Goal: Task Accomplishment & Management: Complete application form

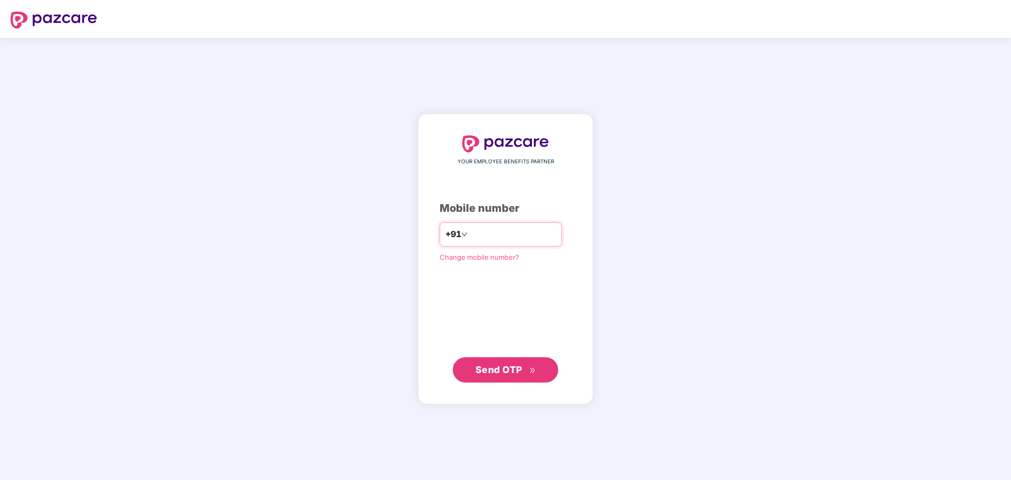
click at [515, 247] on div "+91" at bounding box center [501, 234] width 122 height 24
drag, startPoint x: 517, startPoint y: 230, endPoint x: 523, endPoint y: 233, distance: 7.1
click at [517, 230] on input "number" at bounding box center [513, 234] width 86 height 17
type input "**********"
click at [499, 362] on button "Send OTP" at bounding box center [505, 369] width 105 height 25
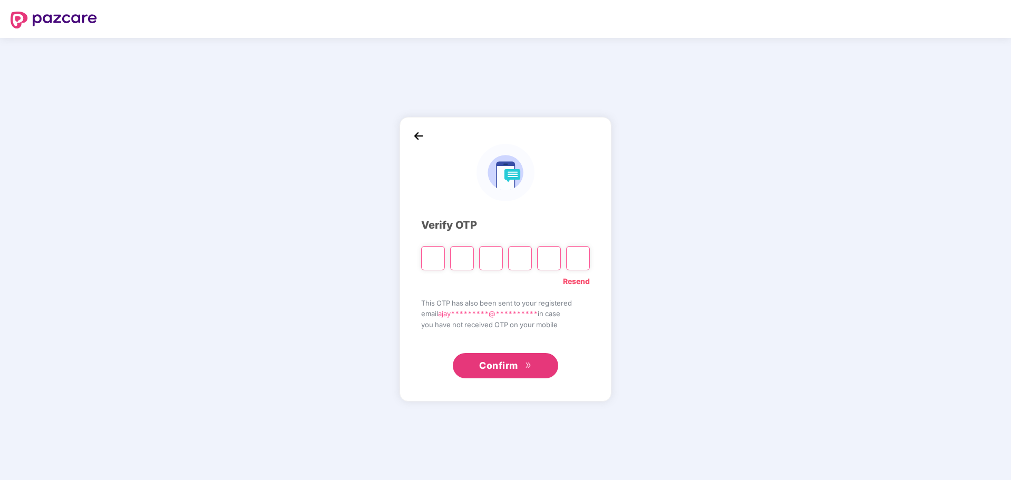
paste input "*"
type input "*"
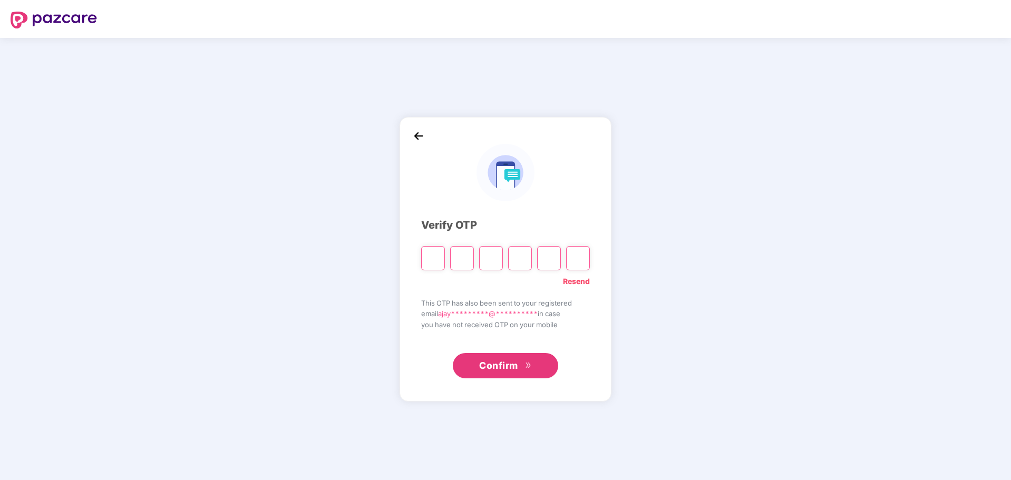
type input "*"
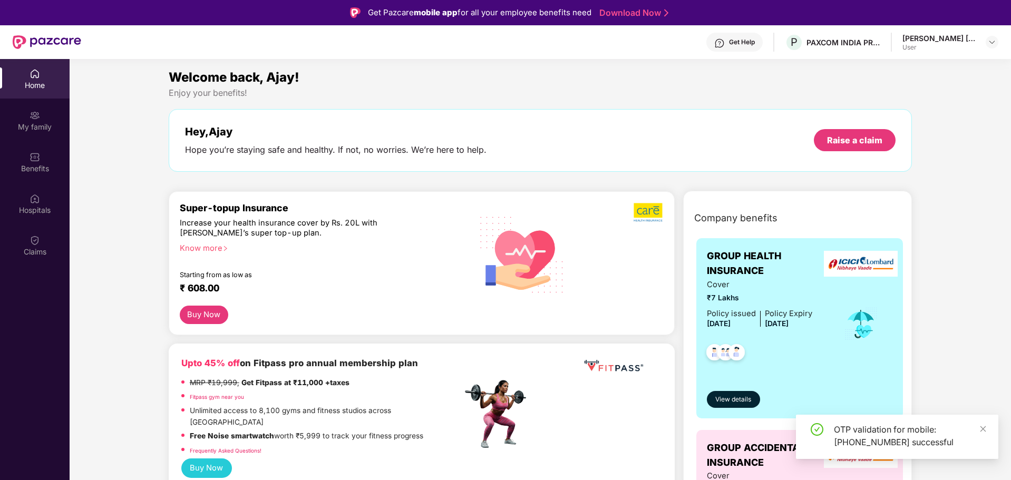
click at [47, 265] on div "Home My family Benefits Hospitals Claims" at bounding box center [35, 163] width 70 height 208
click at [41, 256] on div "Claims" at bounding box center [35, 252] width 70 height 11
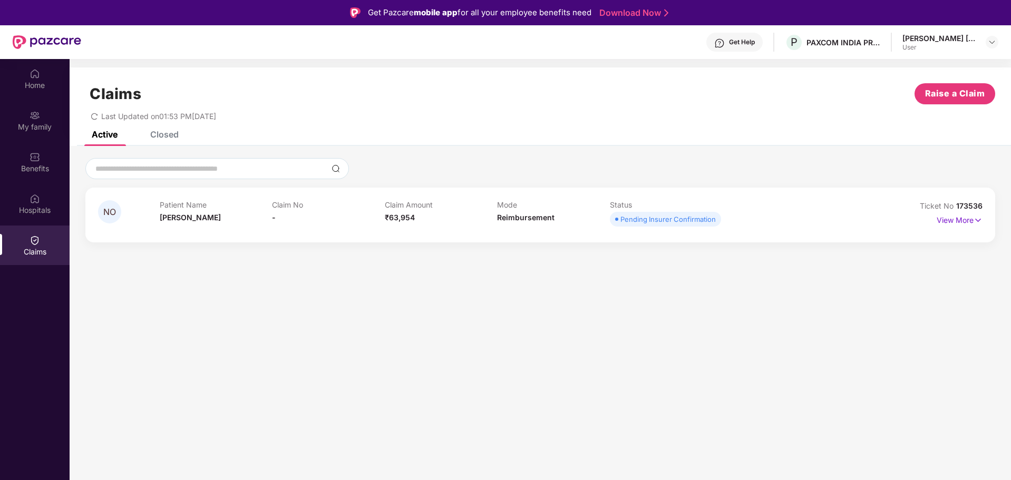
click at [685, 221] on div "Pending Insurer Confirmation" at bounding box center [667, 219] width 95 height 11
click at [957, 219] on p "View More" at bounding box center [960, 219] width 46 height 14
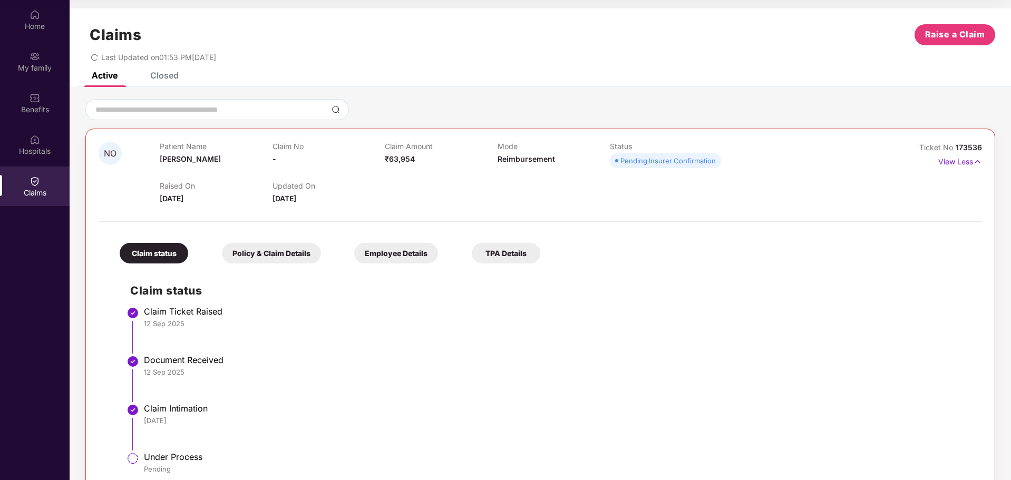
click at [142, 90] on div "NO Patient Name [PERSON_NAME] Claim No - Claim Amount ₹63,954 Mode Reimbursemen…" at bounding box center [541, 296] width 942 height 418
click at [157, 73] on div "Closed" at bounding box center [164, 75] width 28 height 11
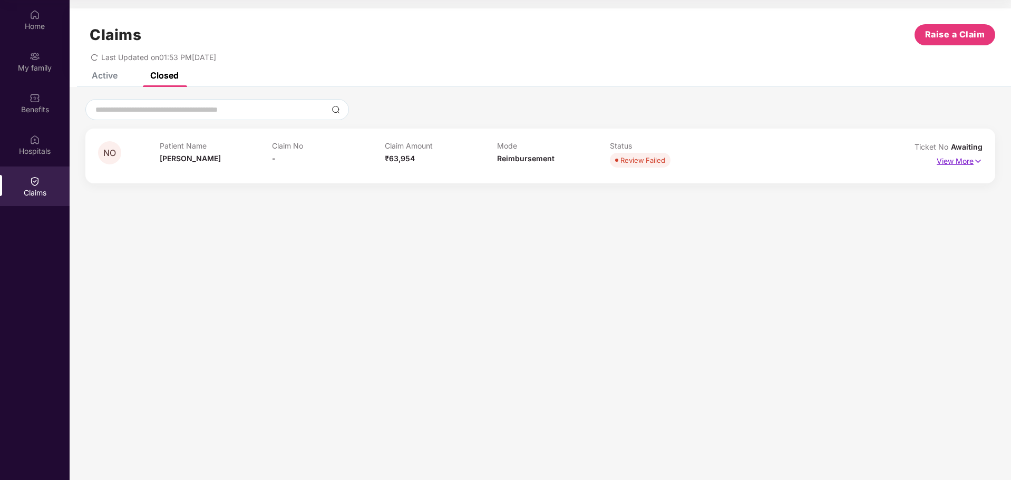
click at [955, 163] on p "View More" at bounding box center [960, 160] width 46 height 14
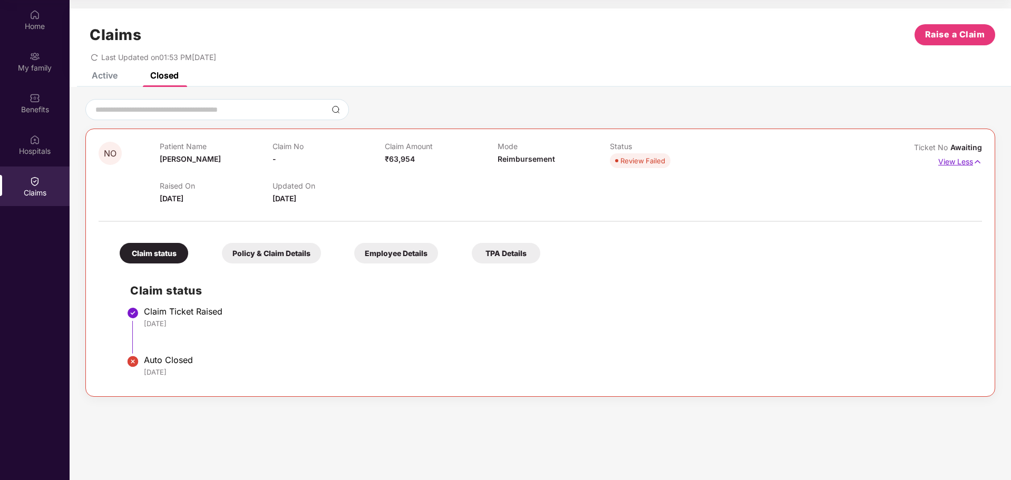
click at [956, 163] on p "View Less" at bounding box center [960, 160] width 44 height 14
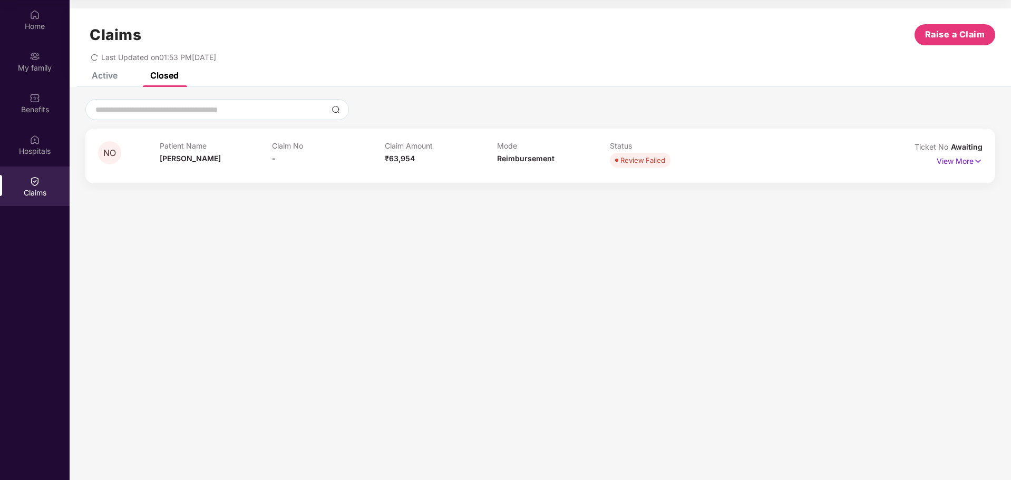
click at [112, 77] on div "Active" at bounding box center [105, 75] width 26 height 11
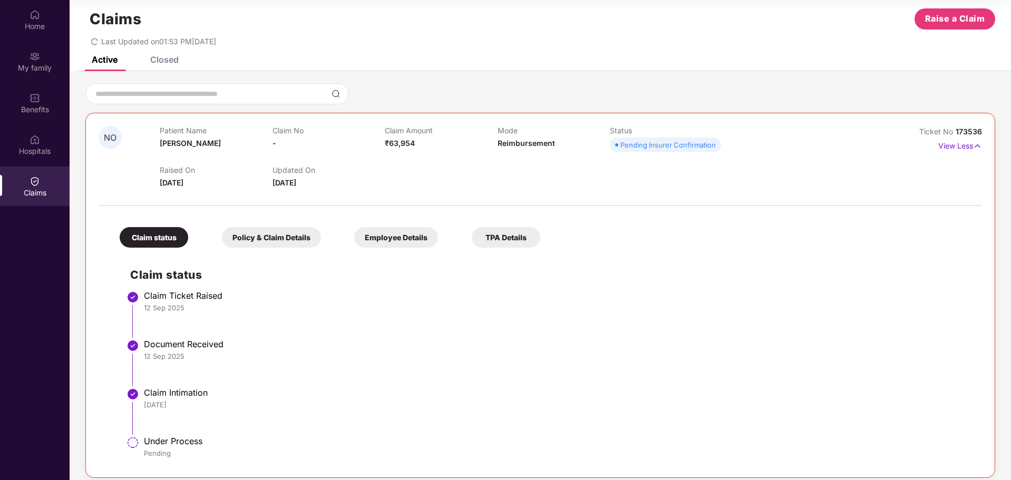
scroll to position [24, 0]
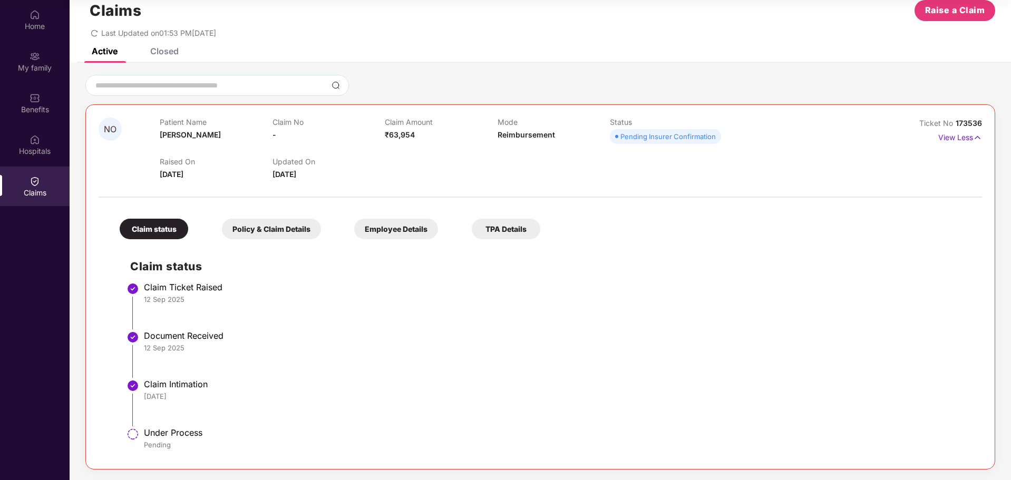
click at [249, 232] on div "Policy & Claim Details" at bounding box center [271, 229] width 99 height 21
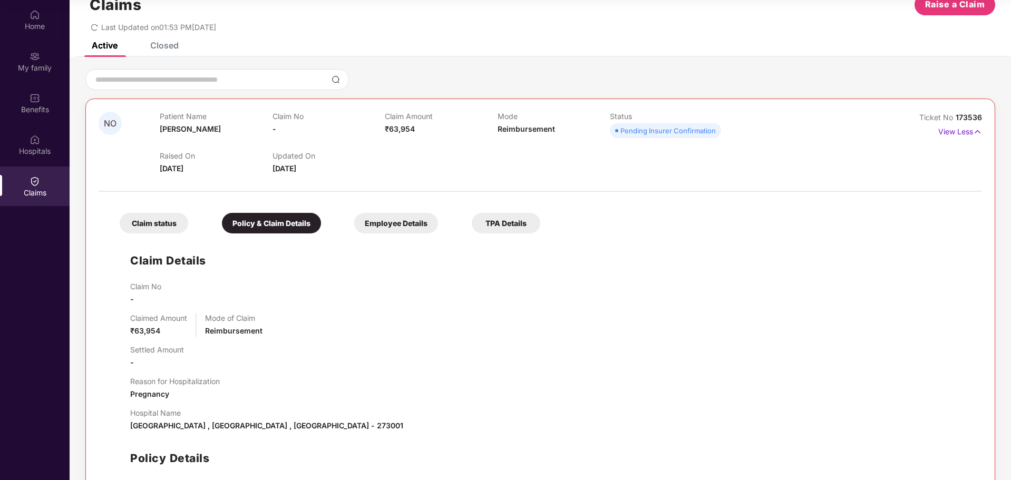
scroll to position [11, 0]
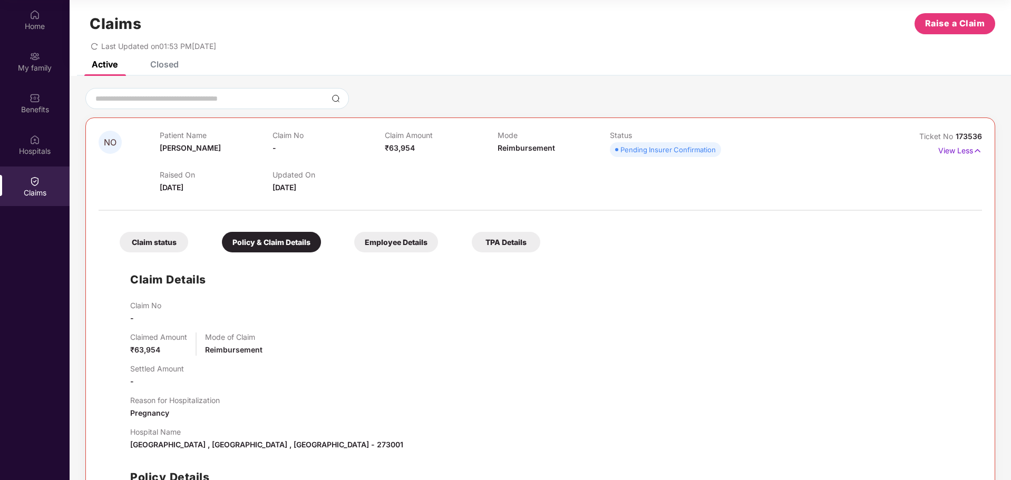
click at [405, 249] on div "Employee Details" at bounding box center [396, 242] width 84 height 21
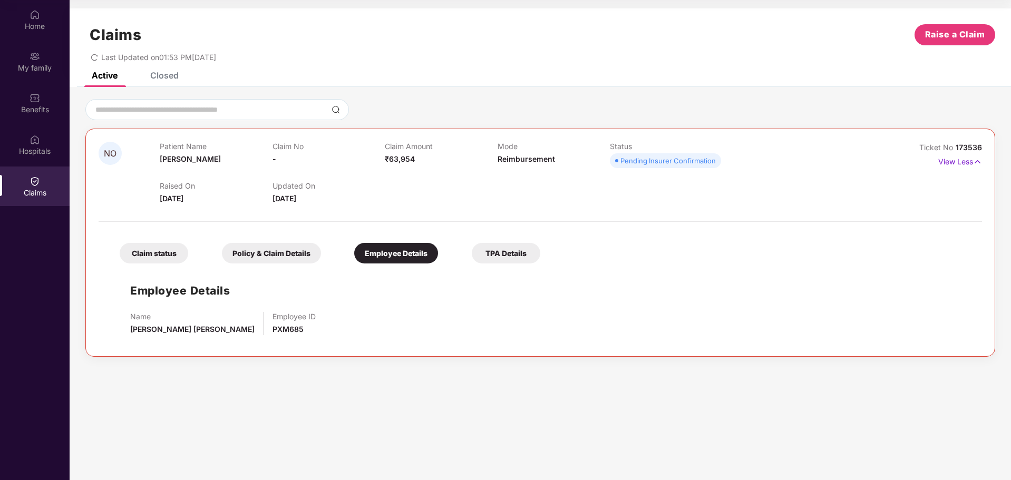
scroll to position [0, 0]
click at [551, 258] on div "Claim status Policy & Claim Details Employee Details TPA Details Employee Detai…" at bounding box center [541, 285] width 884 height 117
click at [494, 256] on div "TPA Details" at bounding box center [506, 253] width 69 height 21
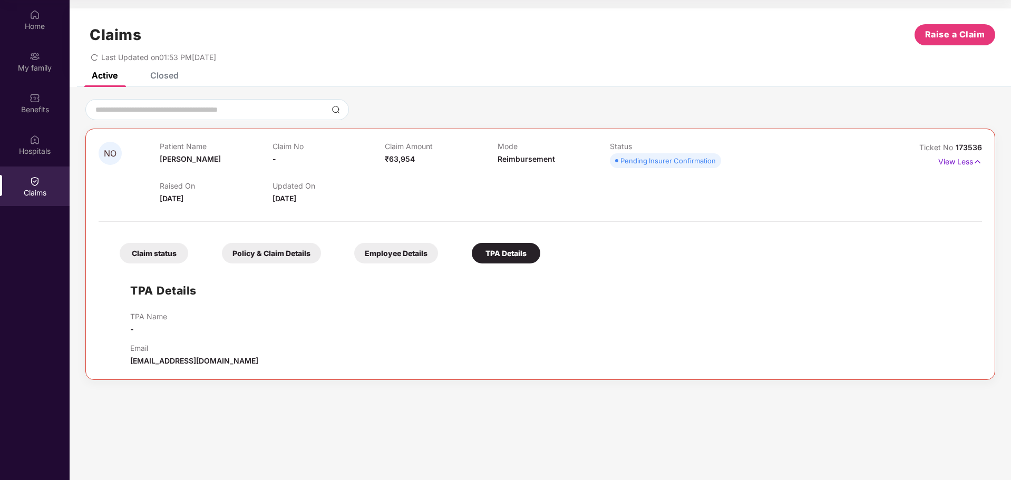
click at [140, 264] on div "Claim status" at bounding box center [154, 253] width 69 height 21
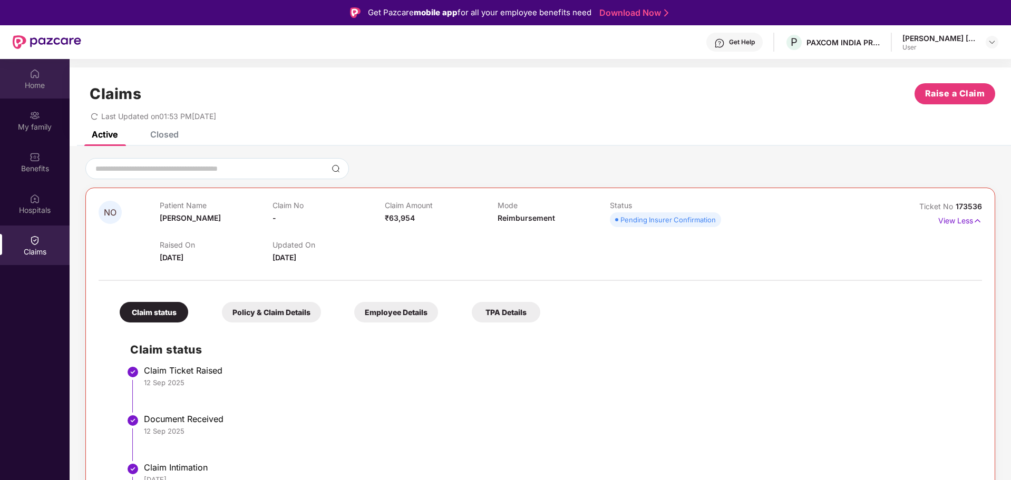
click at [36, 81] on div "Home" at bounding box center [35, 85] width 70 height 11
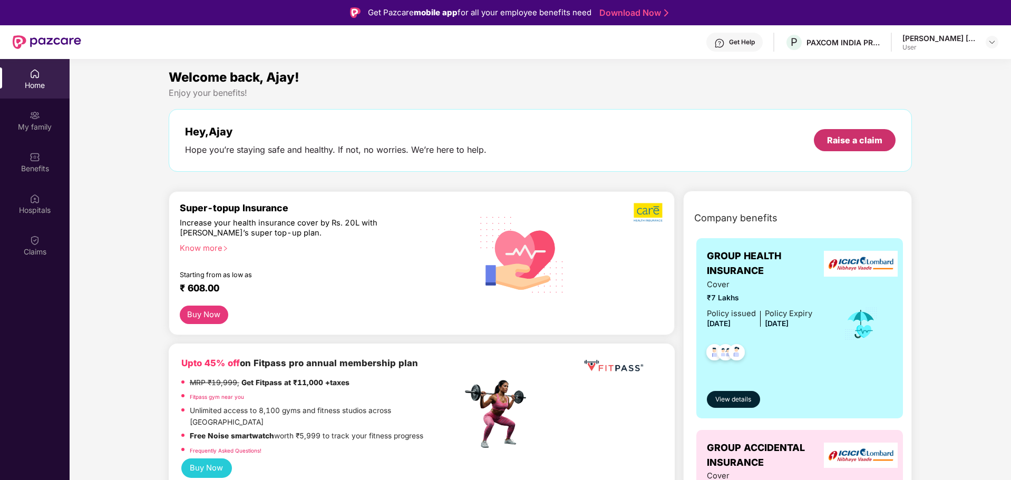
click at [888, 146] on div "Raise a claim" at bounding box center [855, 140] width 82 height 22
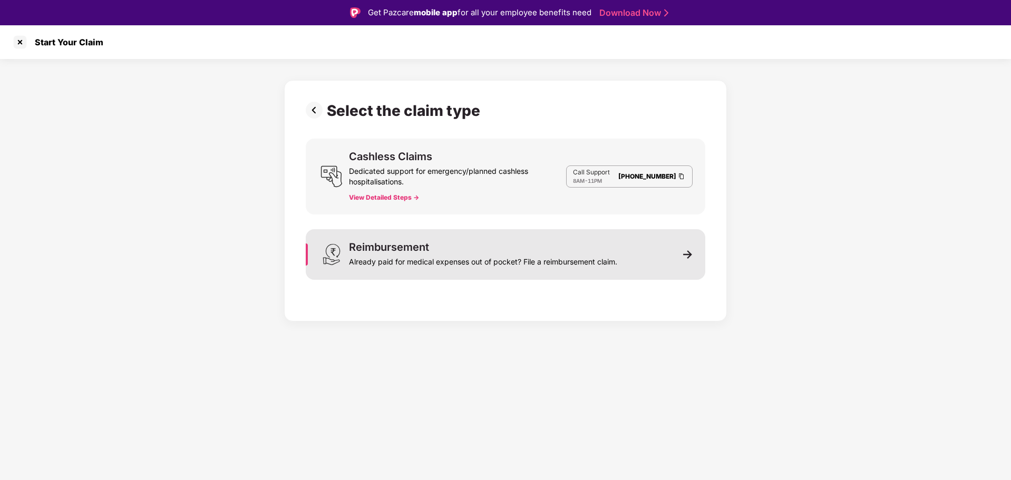
click at [396, 250] on div "Reimbursement" at bounding box center [389, 247] width 80 height 11
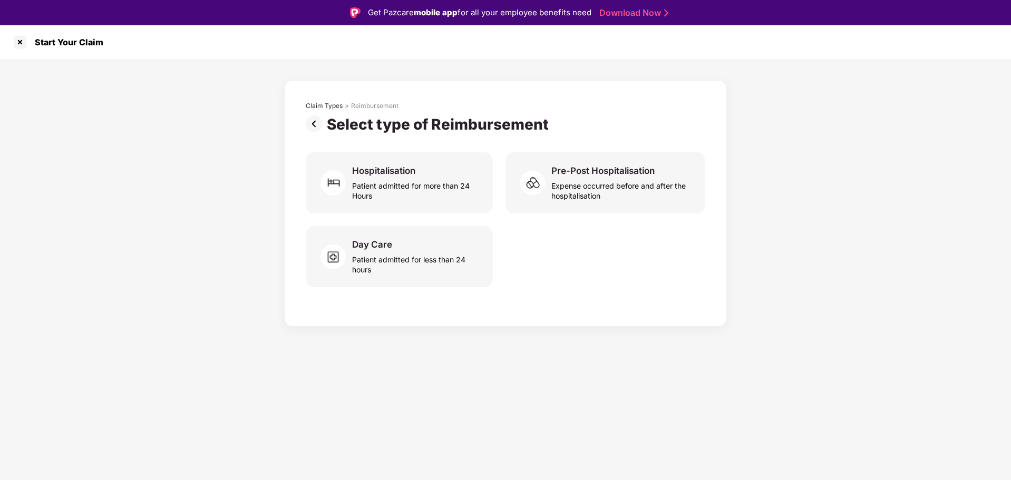
click at [5, 41] on div "Start Your Claim" at bounding box center [505, 42] width 1011 height 34
click at [15, 36] on div at bounding box center [20, 42] width 17 height 17
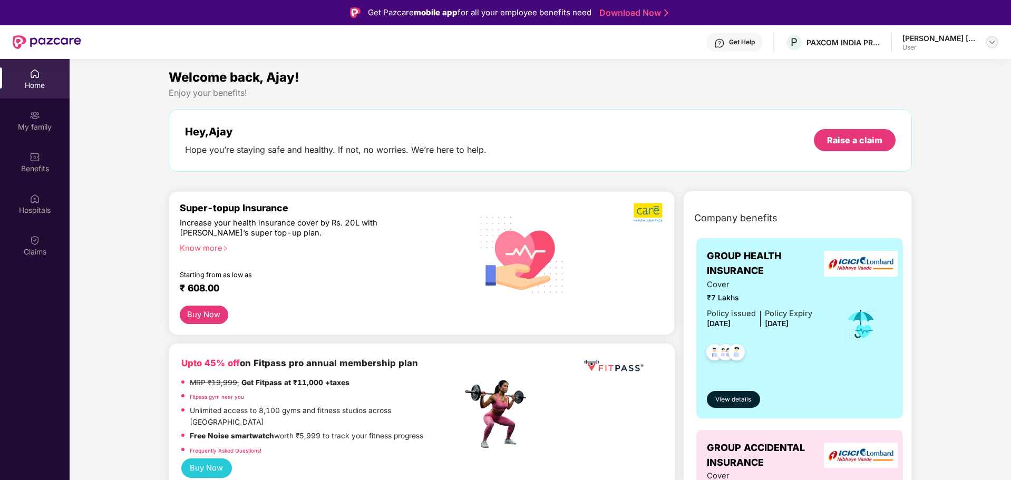
click at [993, 41] on img at bounding box center [992, 42] width 8 height 8
click at [905, 73] on div "Logout" at bounding box center [942, 67] width 137 height 21
